Goal: Information Seeking & Learning: Learn about a topic

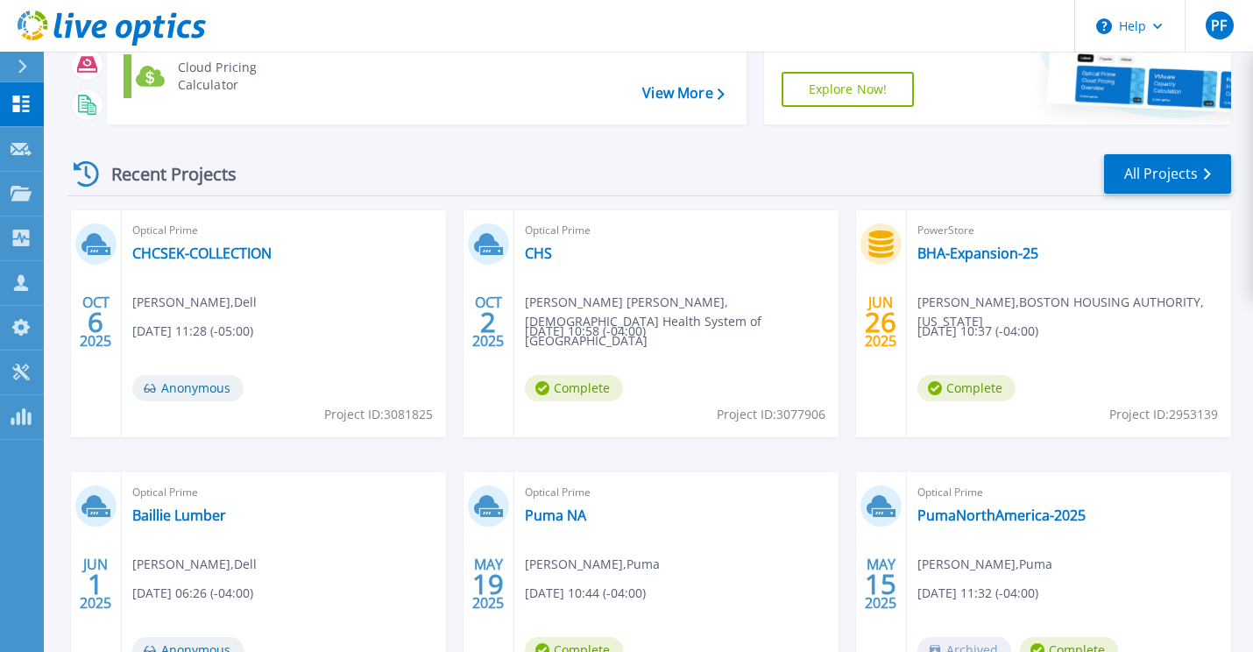
scroll to position [175, 0]
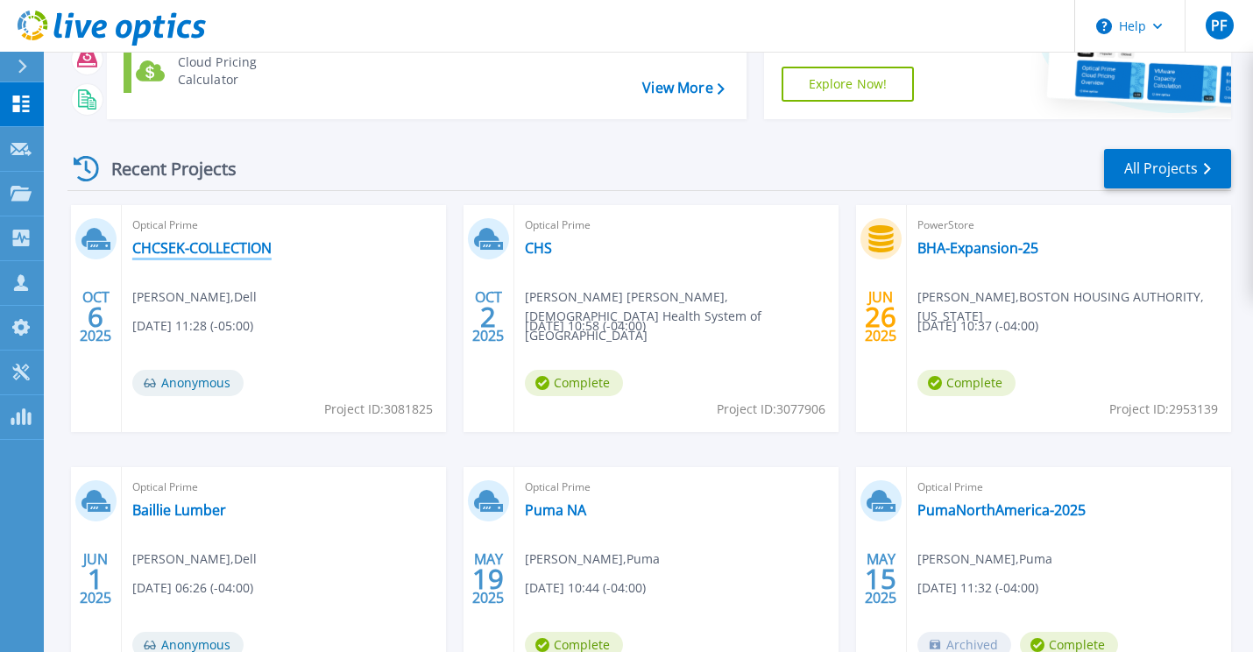
click at [196, 243] on link "CHCSEK-COLLECTION" at bounding box center [201, 248] width 139 height 18
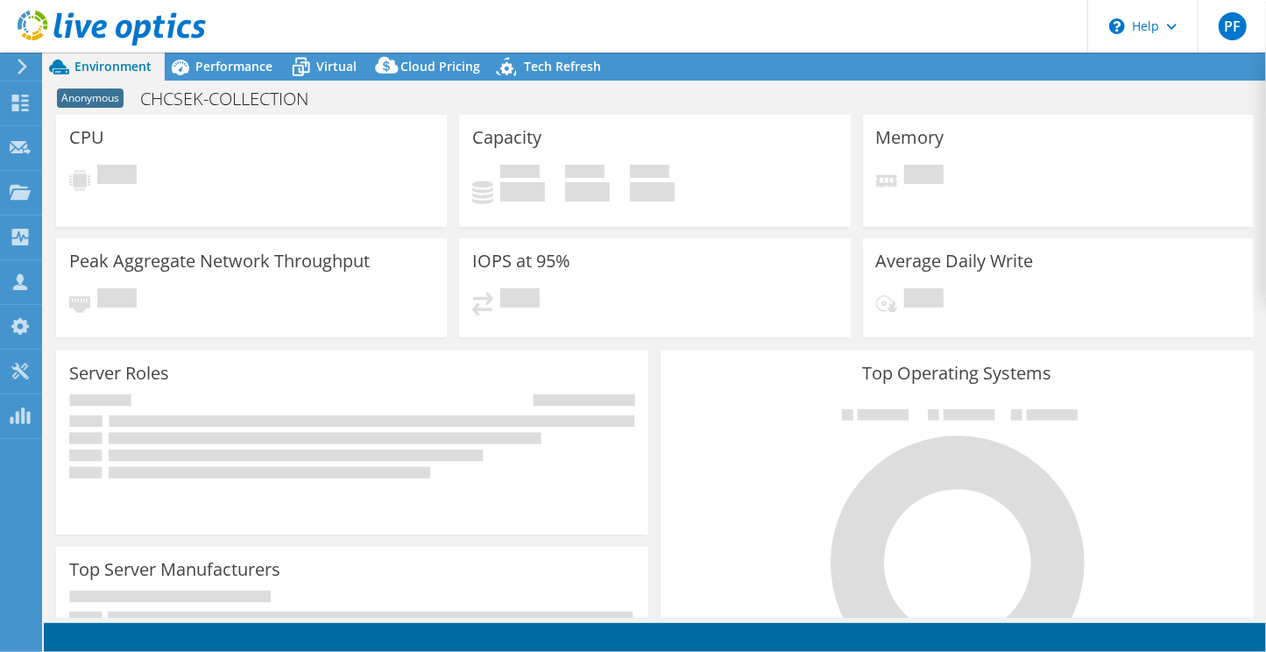
select select "USD"
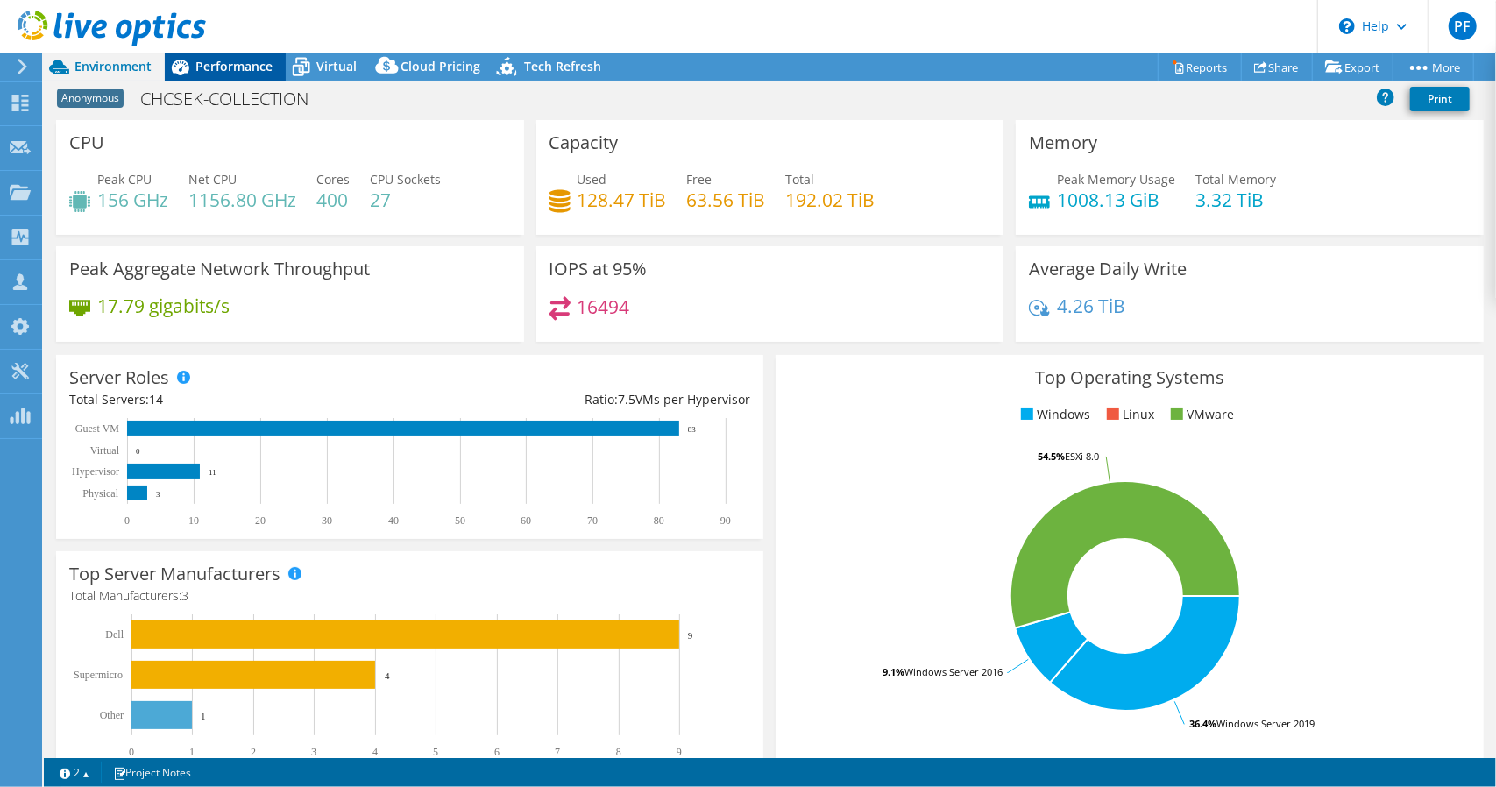
click at [236, 73] on span "Performance" at bounding box center [233, 66] width 77 height 17
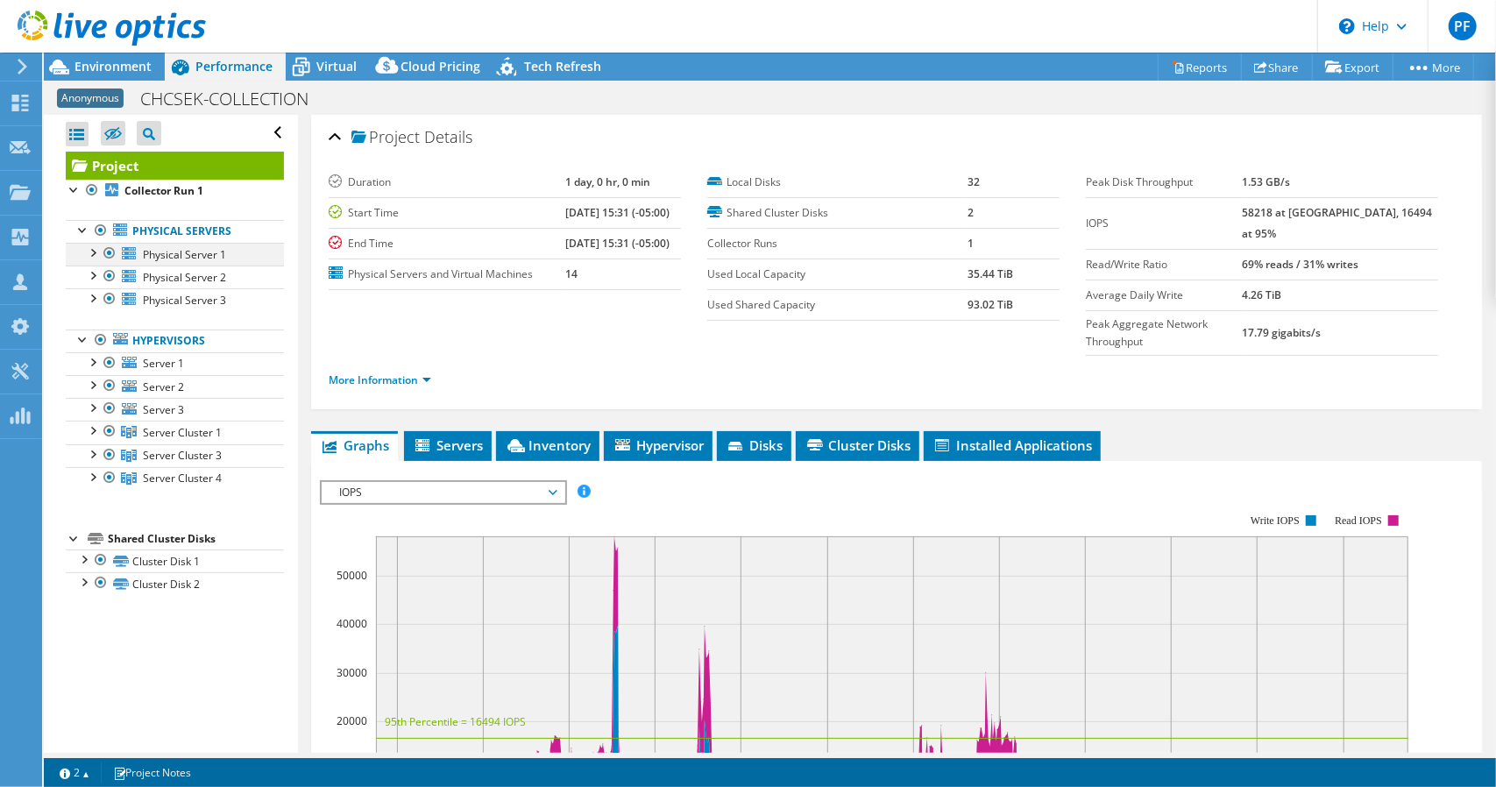
click at [93, 250] on div at bounding box center [92, 252] width 18 height 18
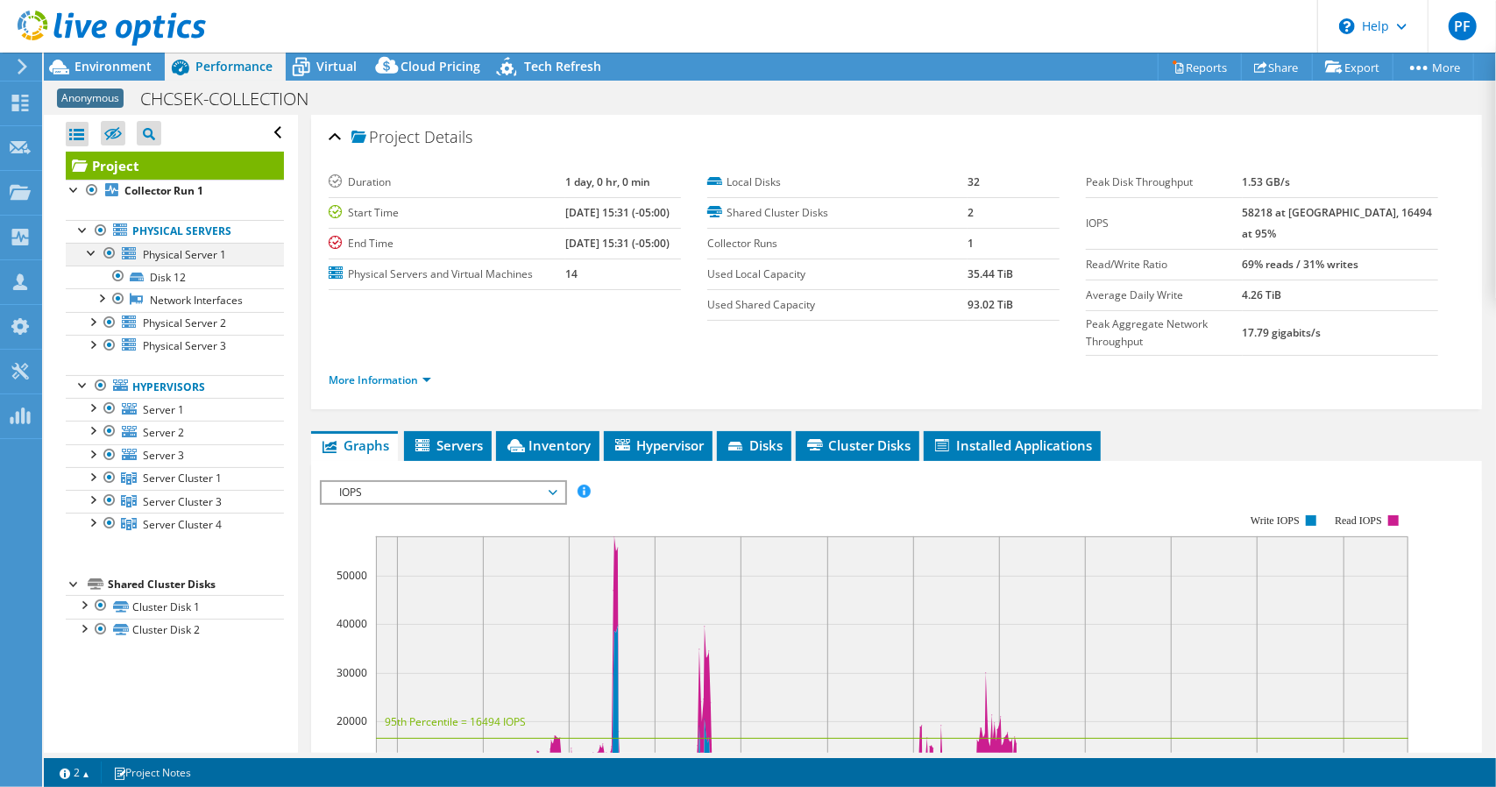
click at [93, 250] on div at bounding box center [92, 252] width 18 height 18
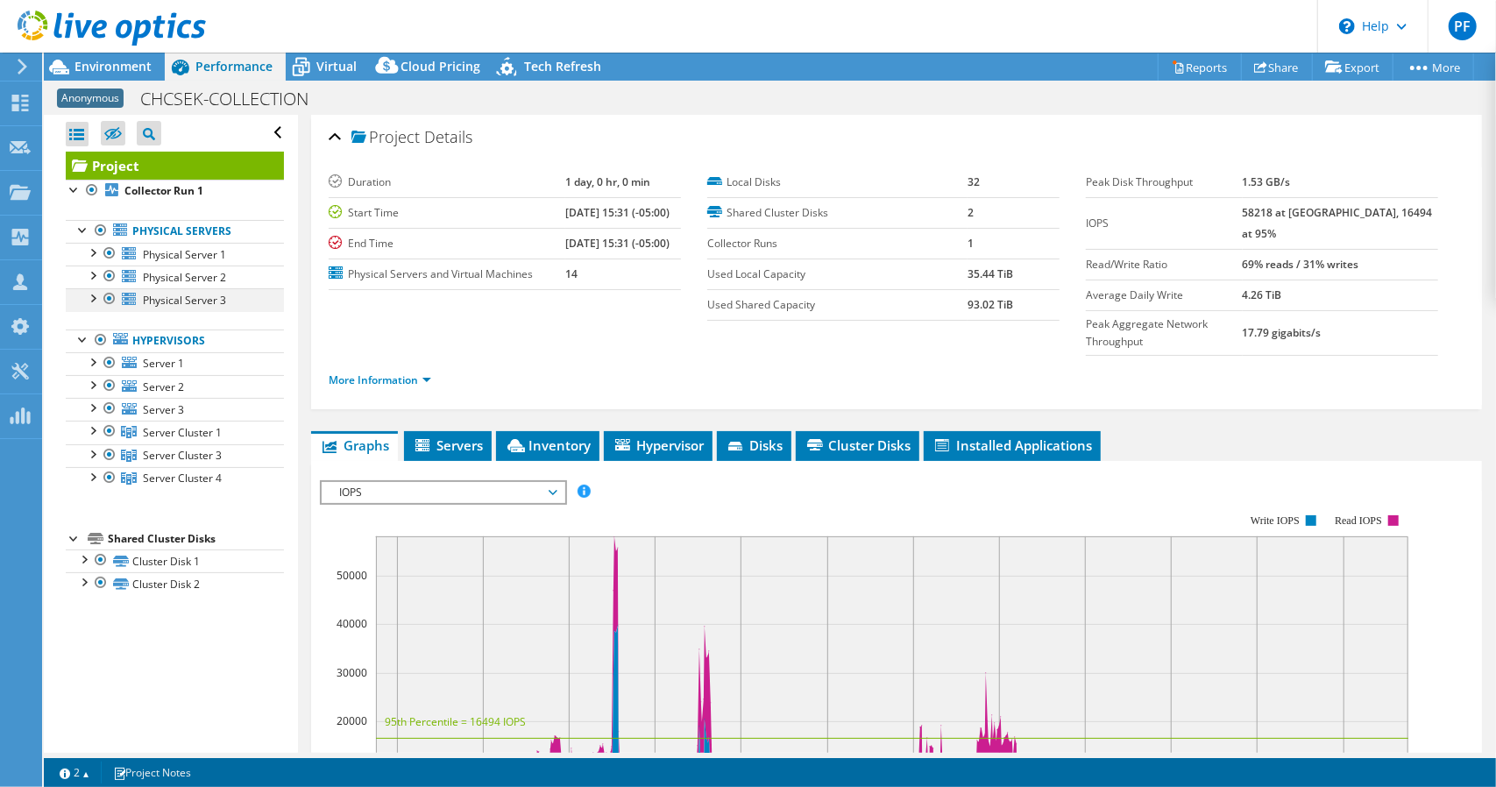
click at [92, 297] on div at bounding box center [92, 297] width 18 height 18
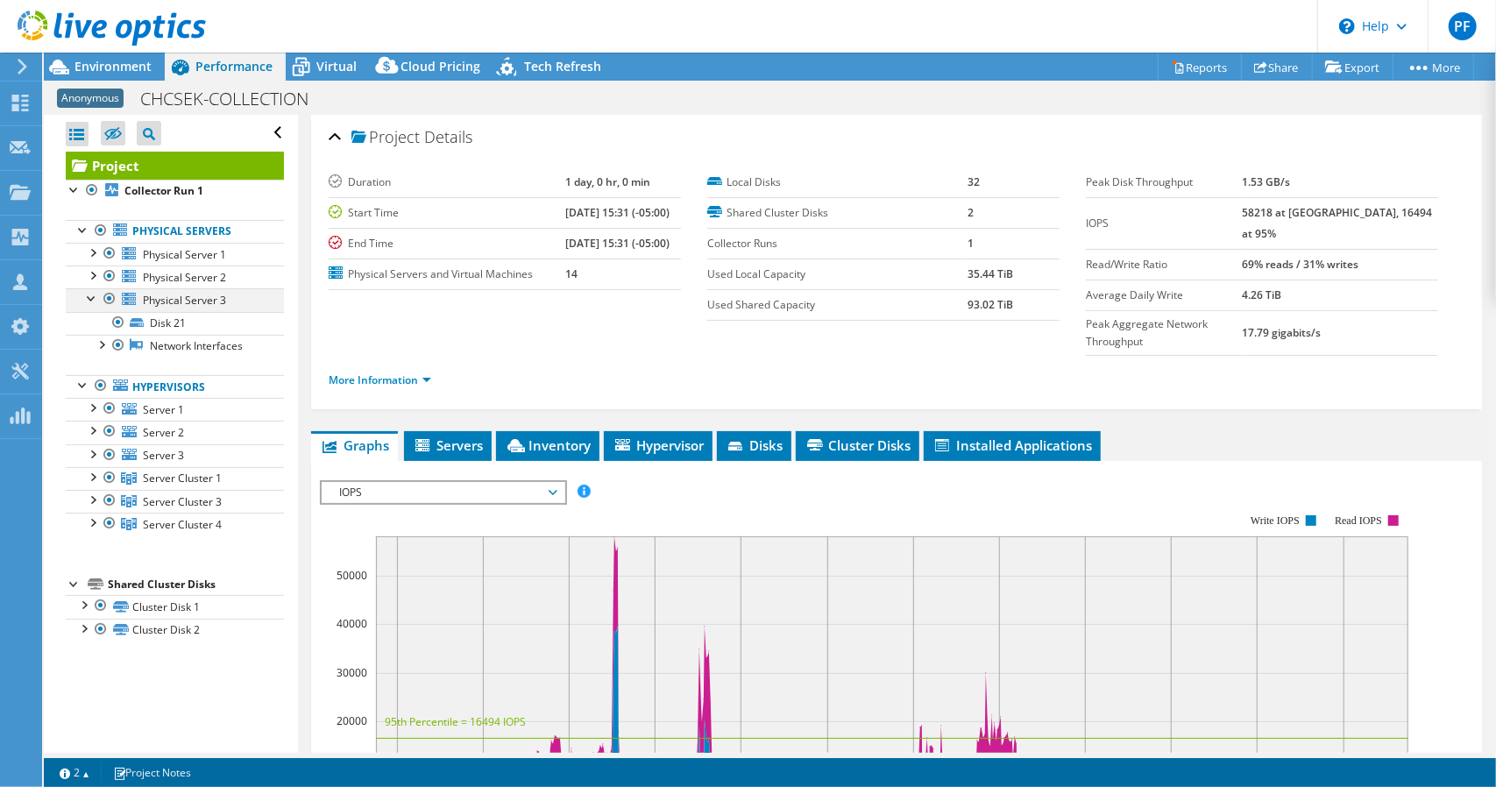
click at [93, 297] on div at bounding box center [92, 297] width 18 height 18
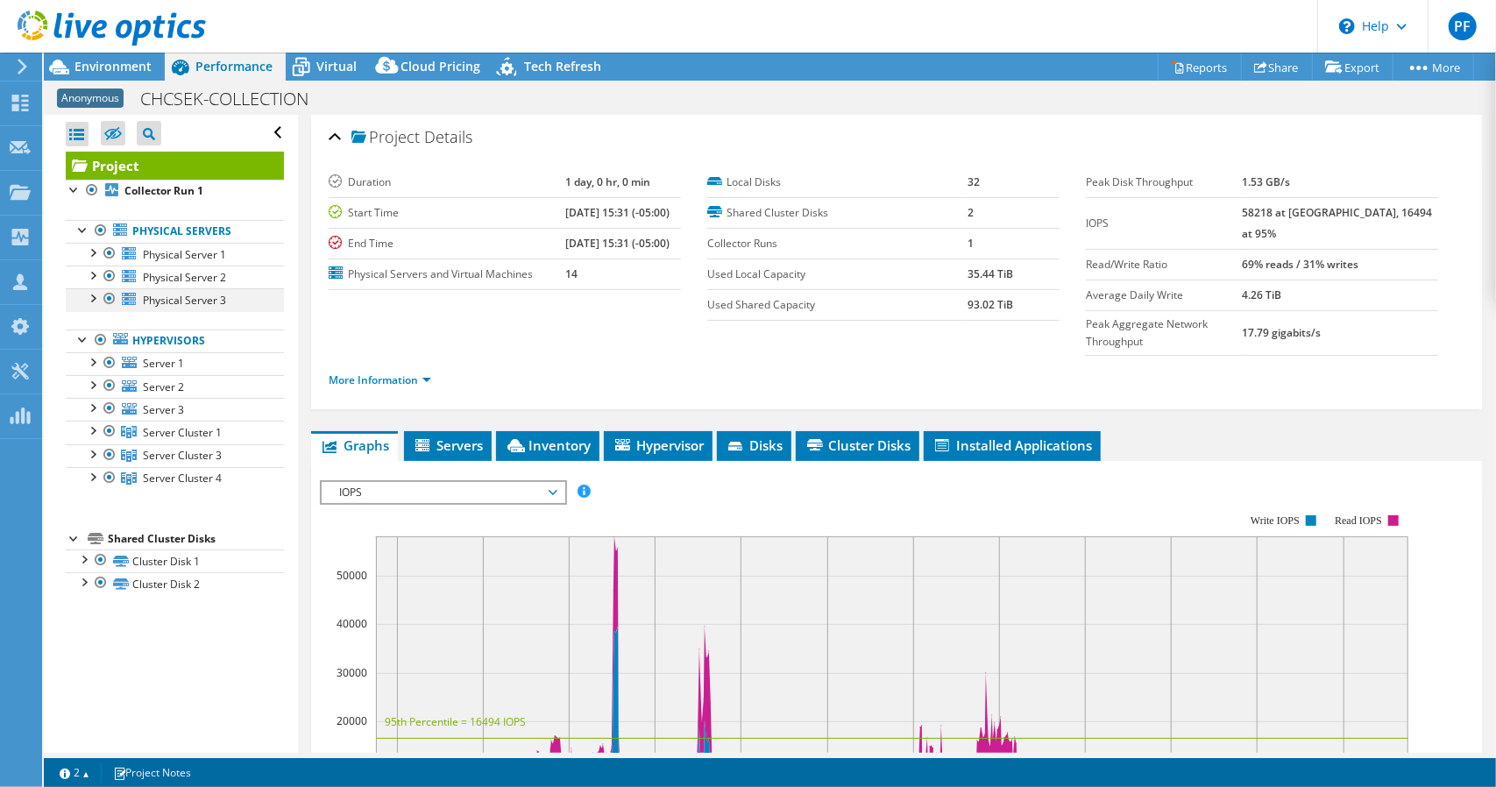
click at [96, 299] on div at bounding box center [92, 297] width 18 height 18
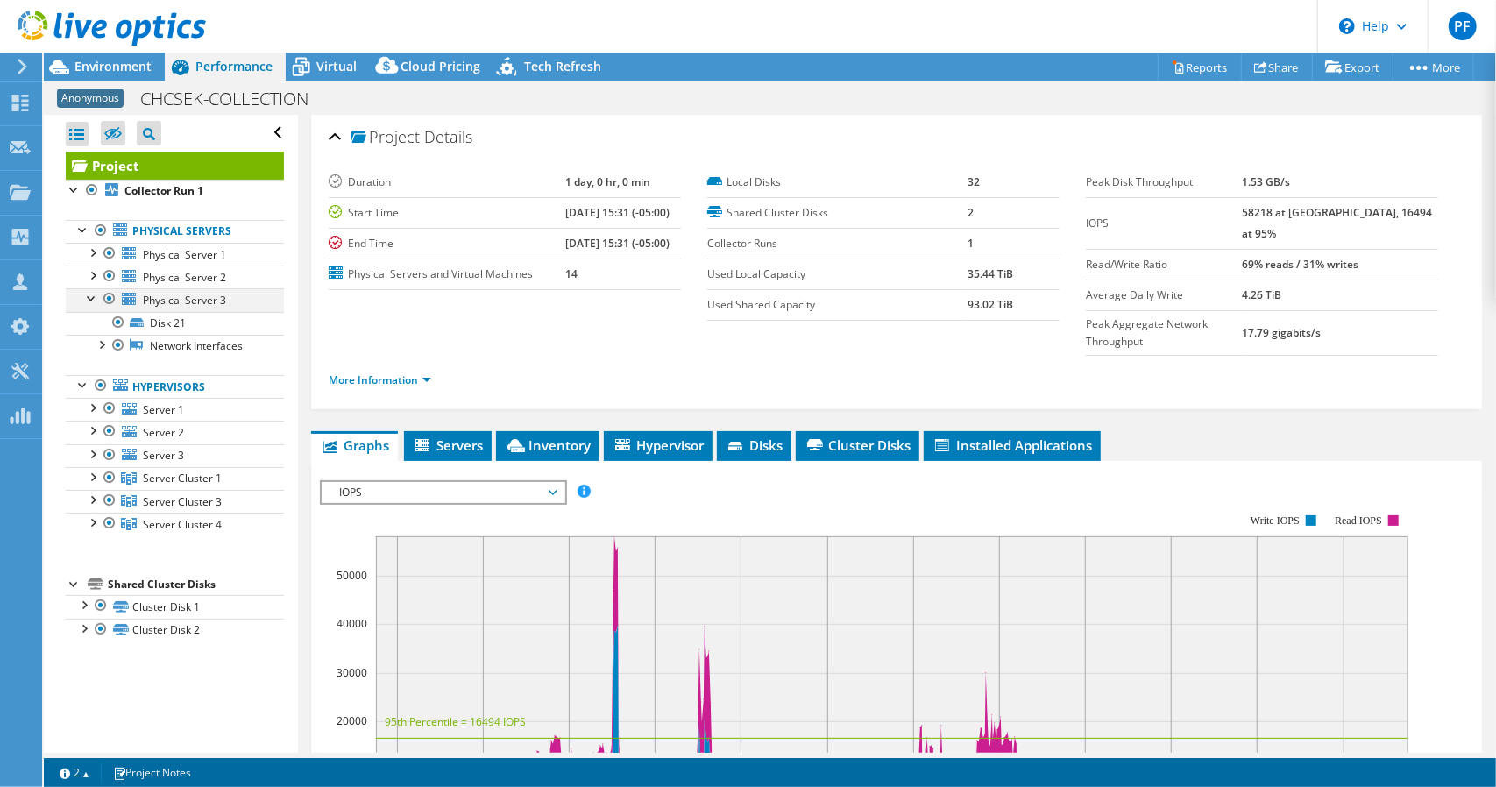
click at [96, 299] on div at bounding box center [92, 297] width 18 height 18
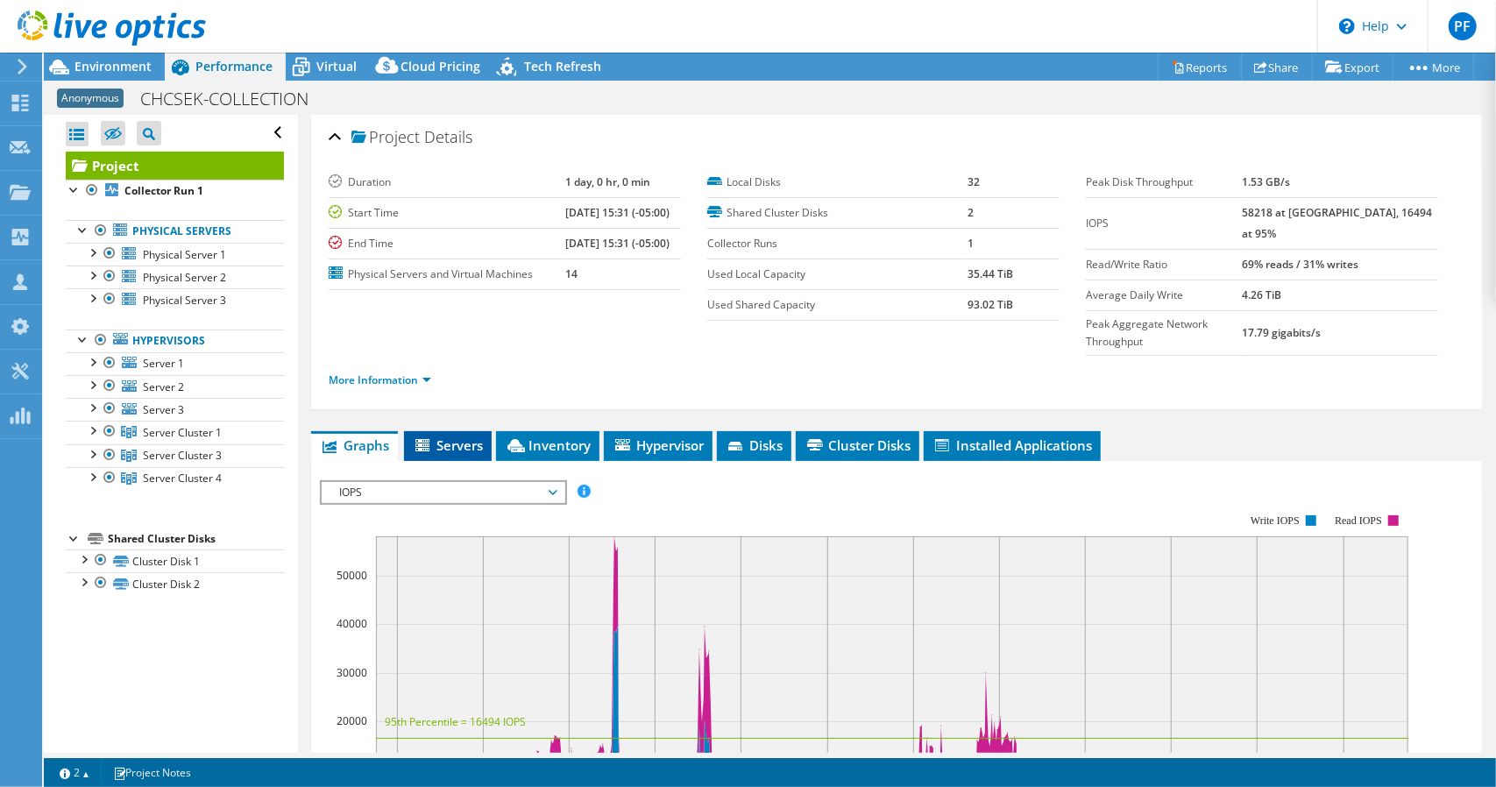
click at [458, 436] on span "Servers" at bounding box center [448, 445] width 70 height 18
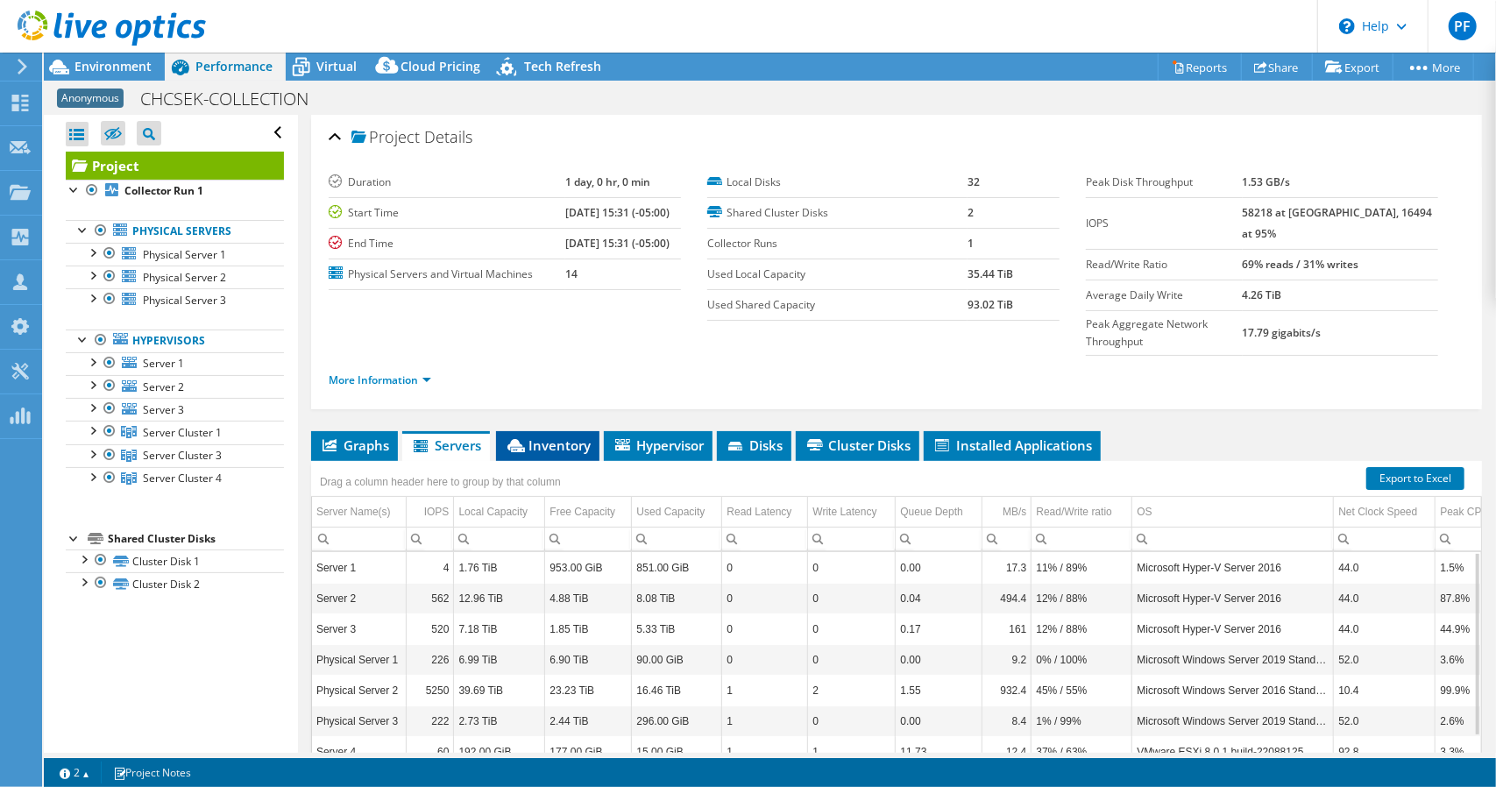
click at [566, 436] on span "Inventory" at bounding box center [548, 445] width 86 height 18
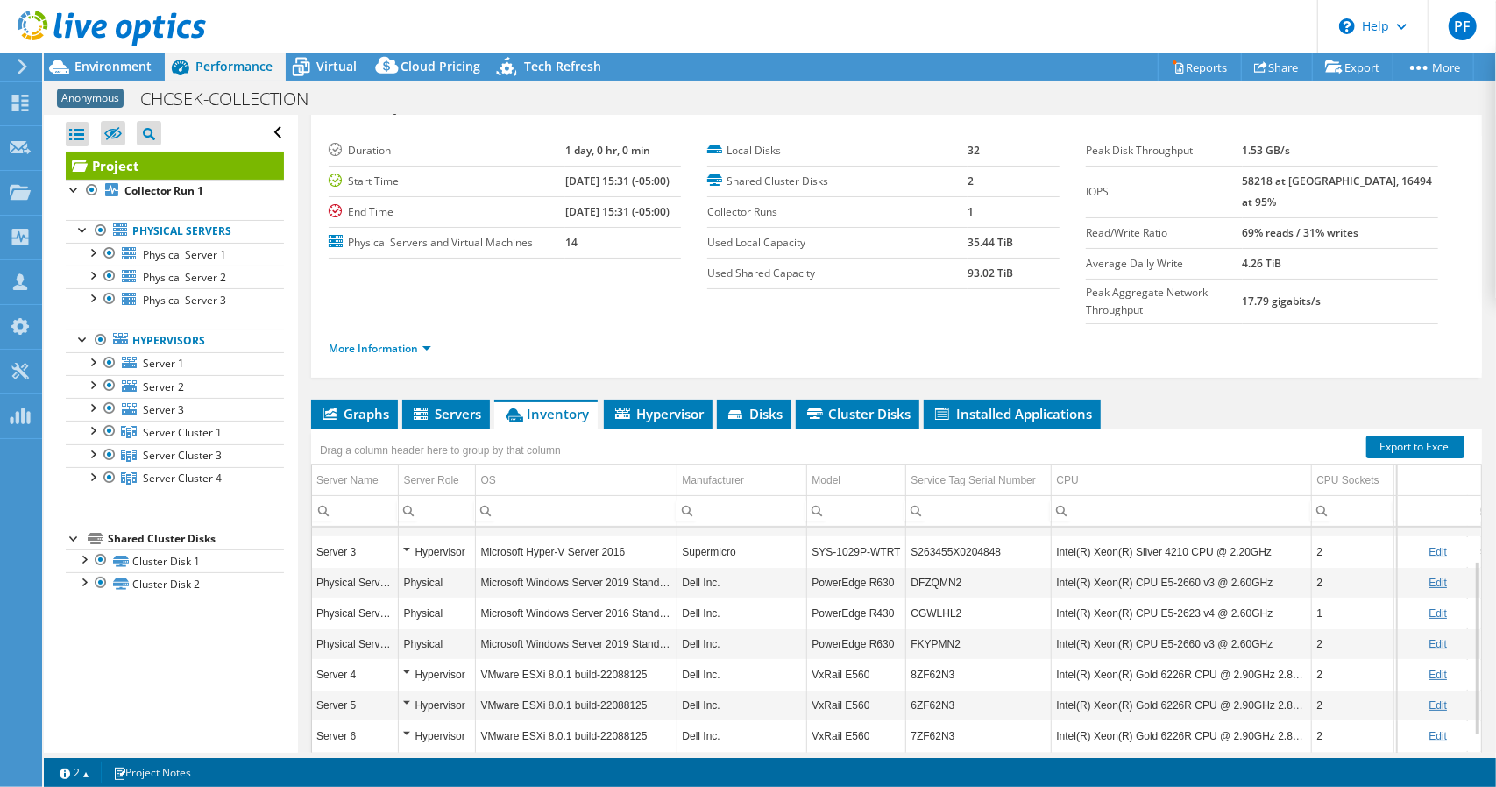
scroll to position [22, 0]
